Goal: Check status: Check status

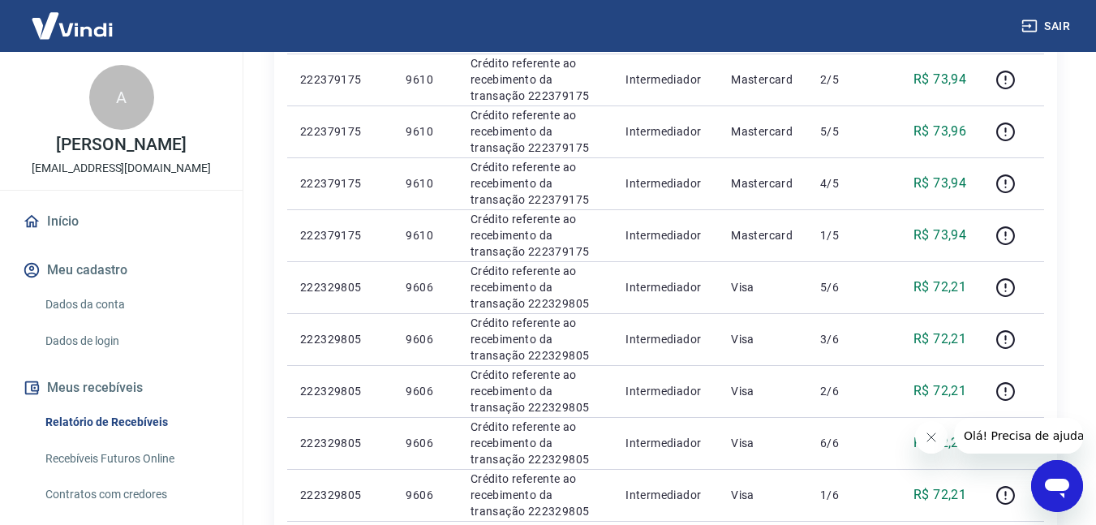
scroll to position [1230, 0]
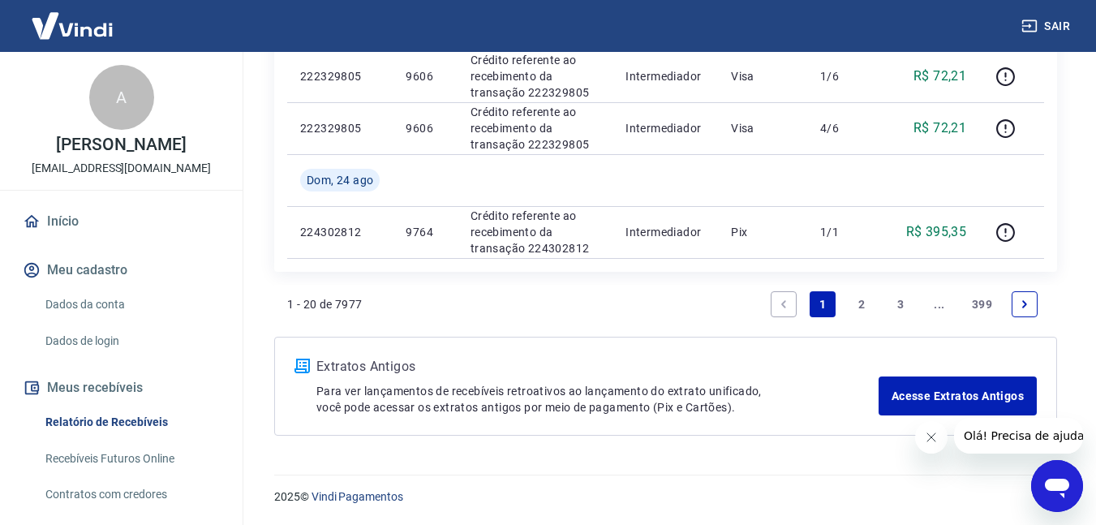
click at [857, 307] on link "2" at bounding box center [862, 304] width 26 height 26
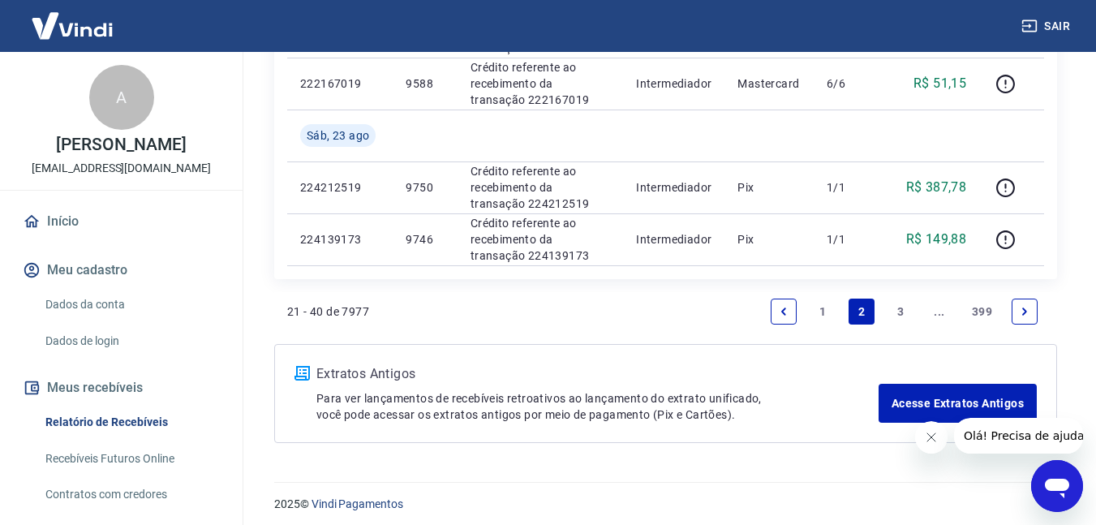
scroll to position [1216, 0]
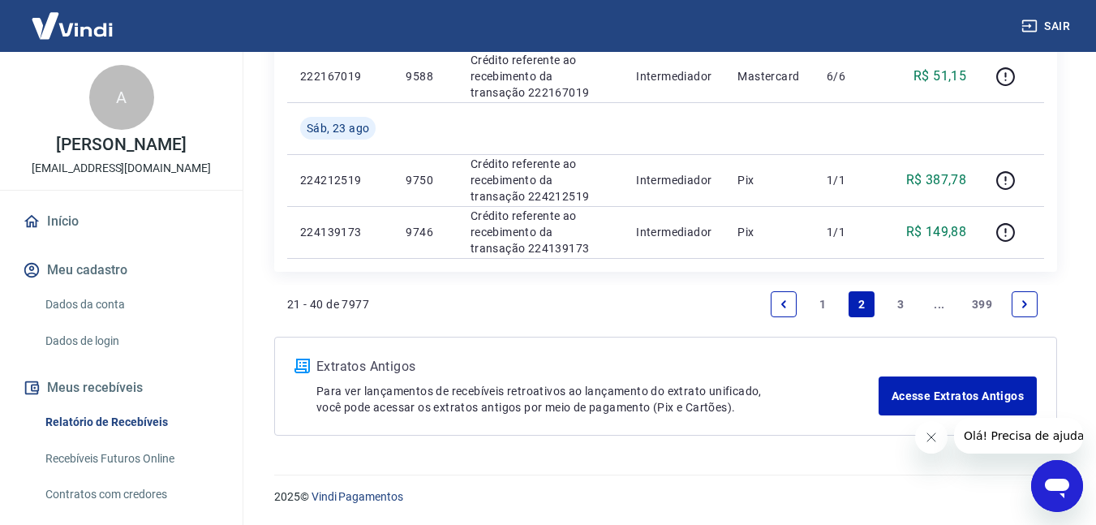
click at [900, 310] on link "3" at bounding box center [900, 304] width 26 height 26
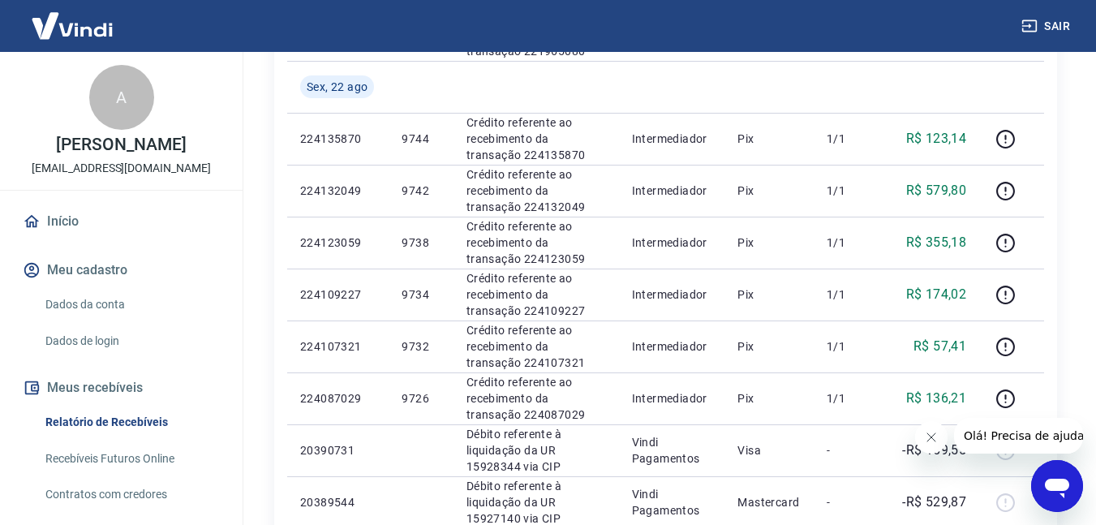
scroll to position [649, 0]
